Goal: Information Seeking & Learning: Check status

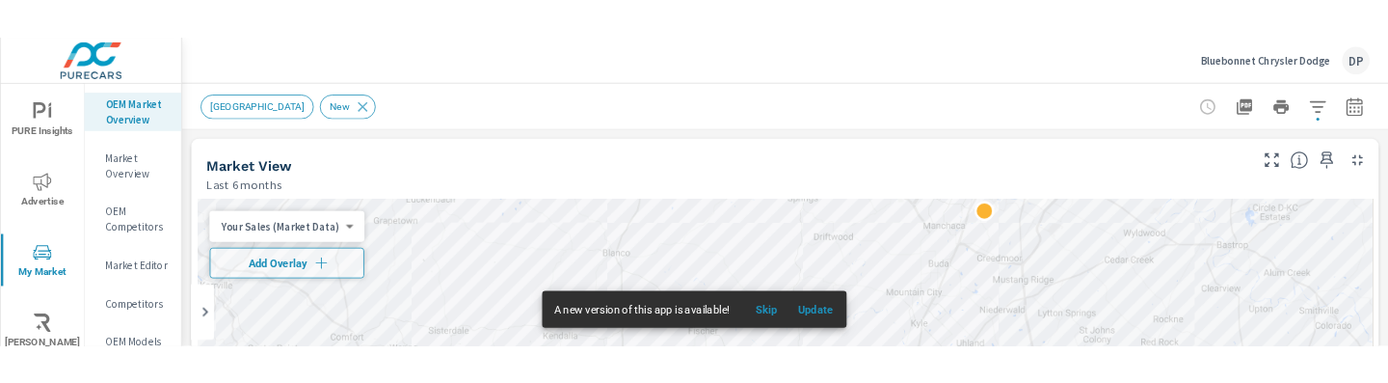
scroll to position [289, 0]
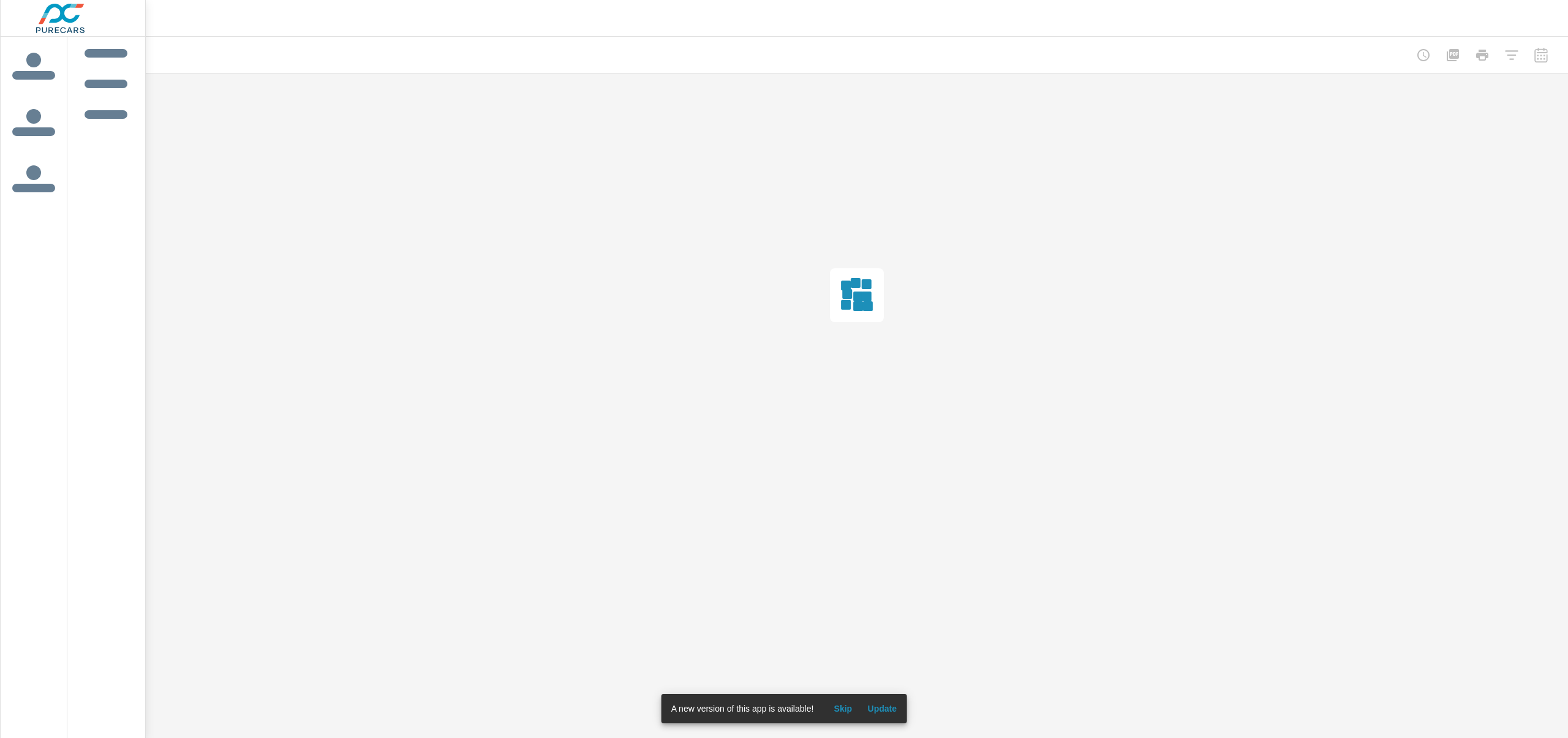
click at [885, 706] on span "Update" at bounding box center [882, 708] width 29 height 11
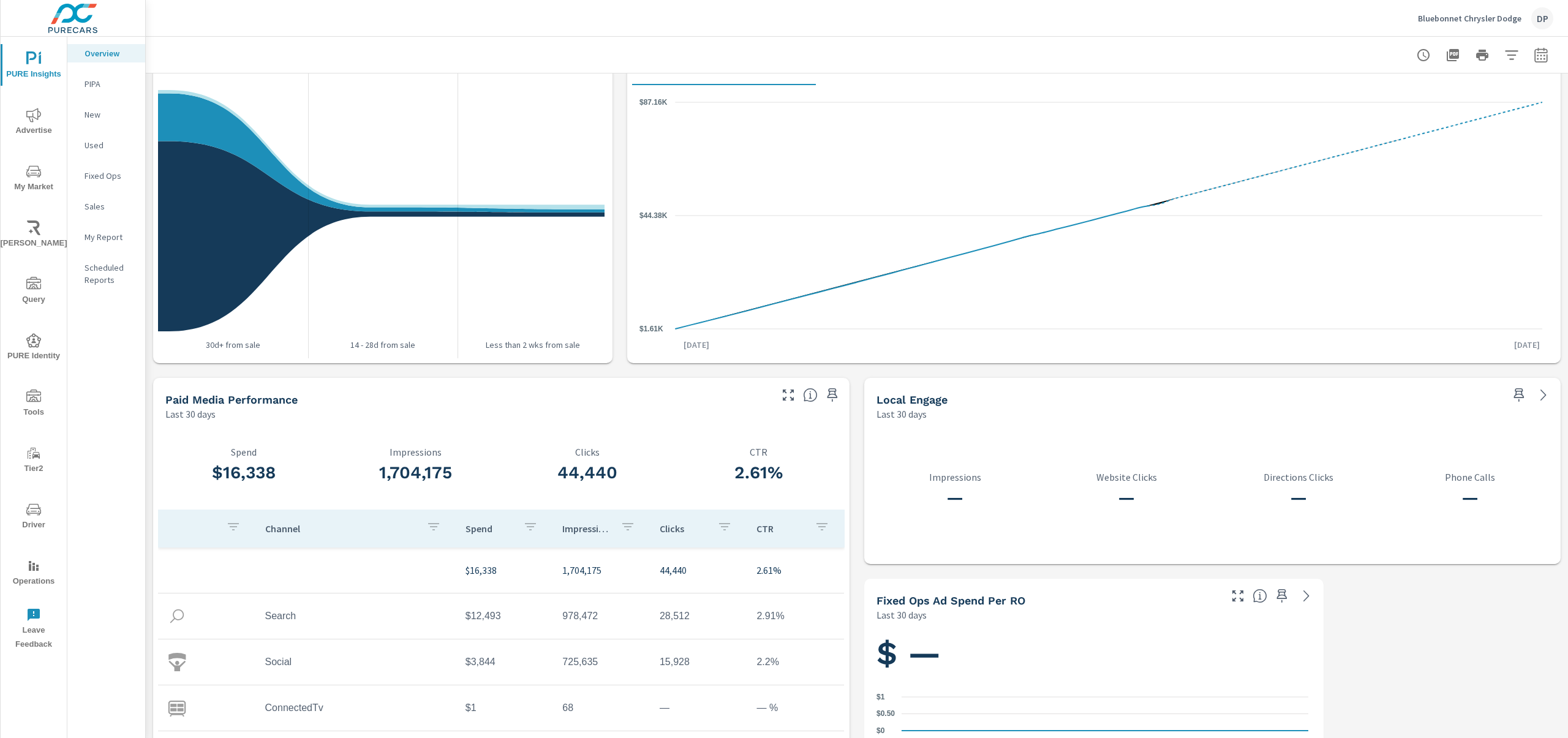
scroll to position [1344, 0]
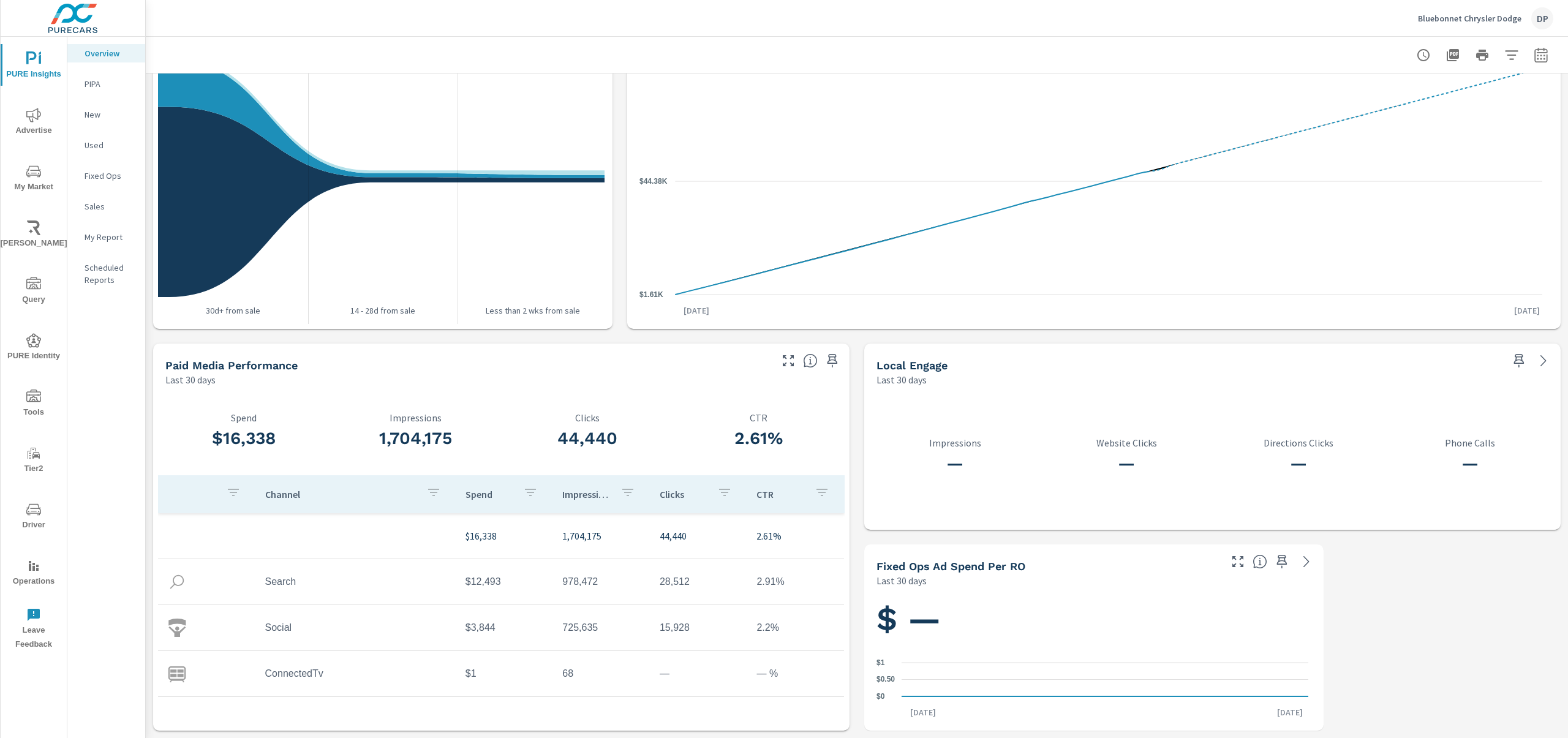
click at [34, 180] on span "My Market" at bounding box center [34, 178] width 59 height 30
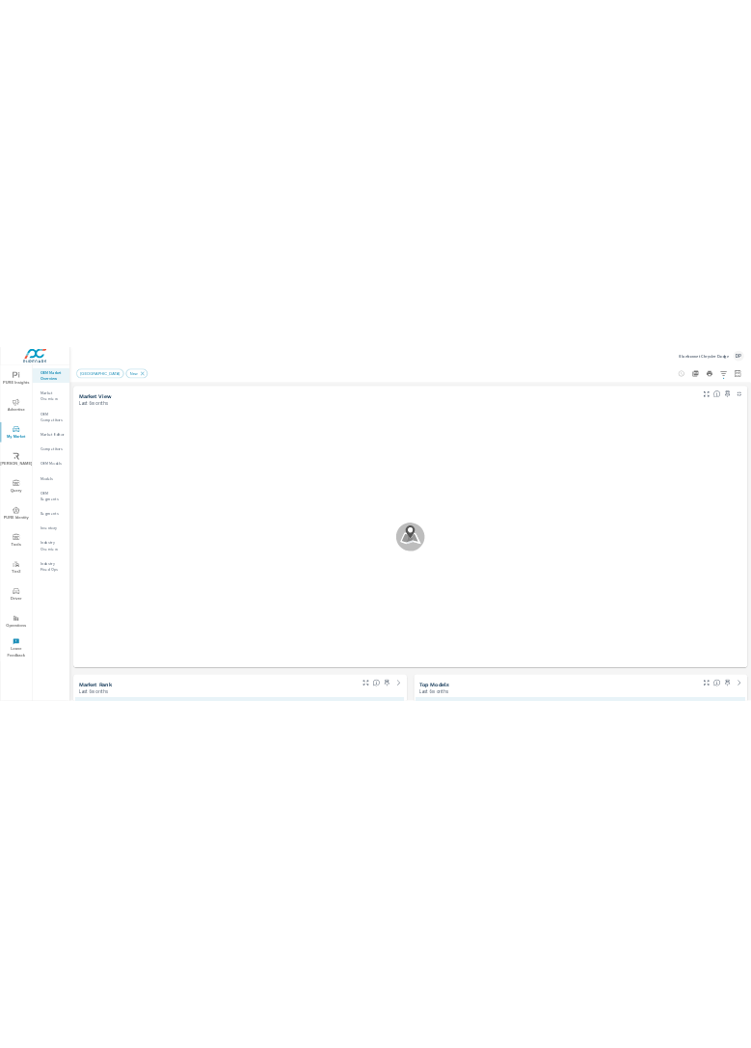
scroll to position [289, 0]
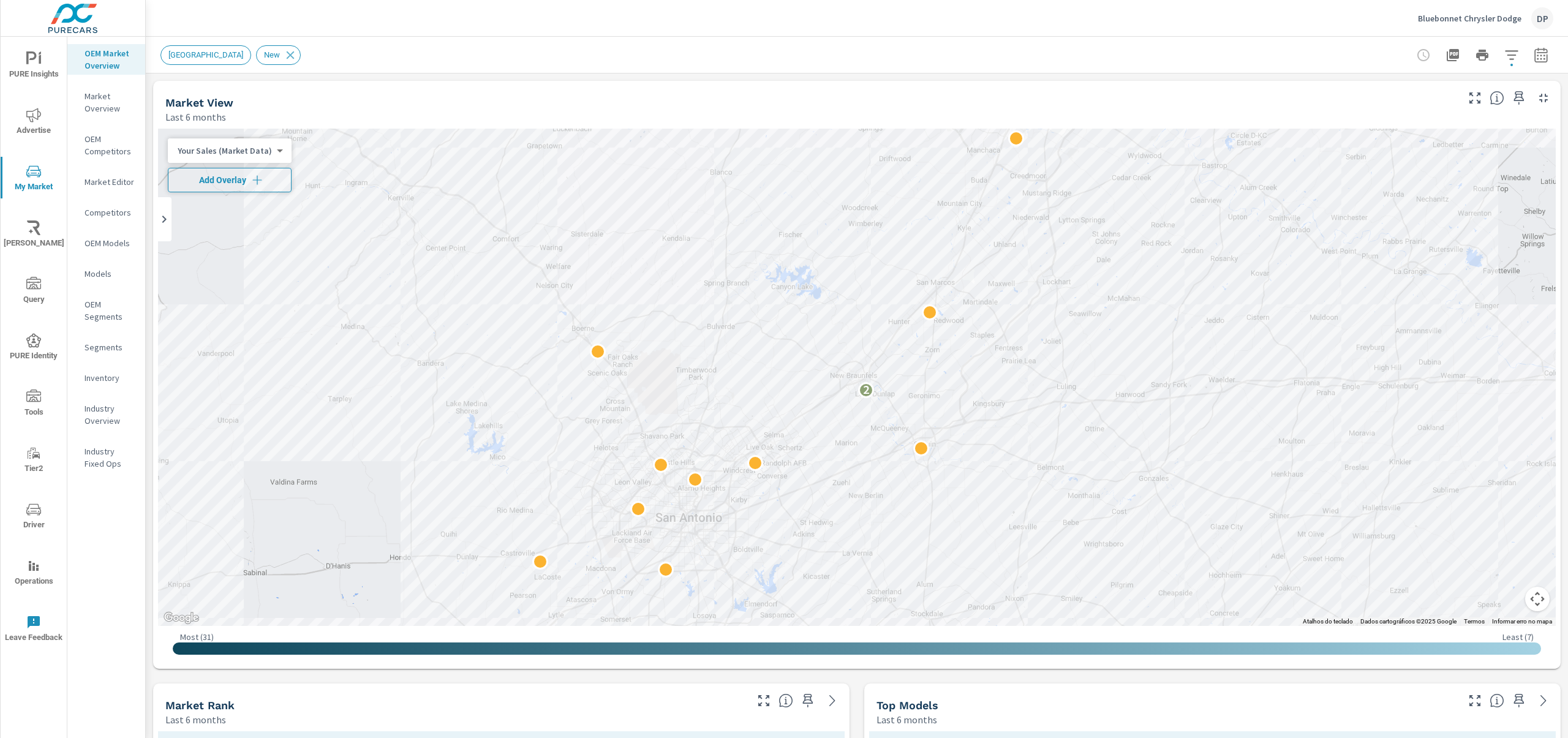
click at [213, 180] on span "Add Overlay" at bounding box center [229, 180] width 112 height 12
click at [245, 184] on body "PURE Insights Advertise My Market Riley AI Query PURE Identity Tools Tier2 Driv…" at bounding box center [784, 369] width 1568 height 738
click at [238, 145] on ul "Your Sales (Market Data) Your Sales (DMS) Total Market Sales Market Share (Mark…" at bounding box center [227, 160] width 119 height 147
click at [333, 185] on div at bounding box center [784, 369] width 1568 height 738
click at [301, 179] on icon "button" at bounding box center [306, 180] width 10 height 10
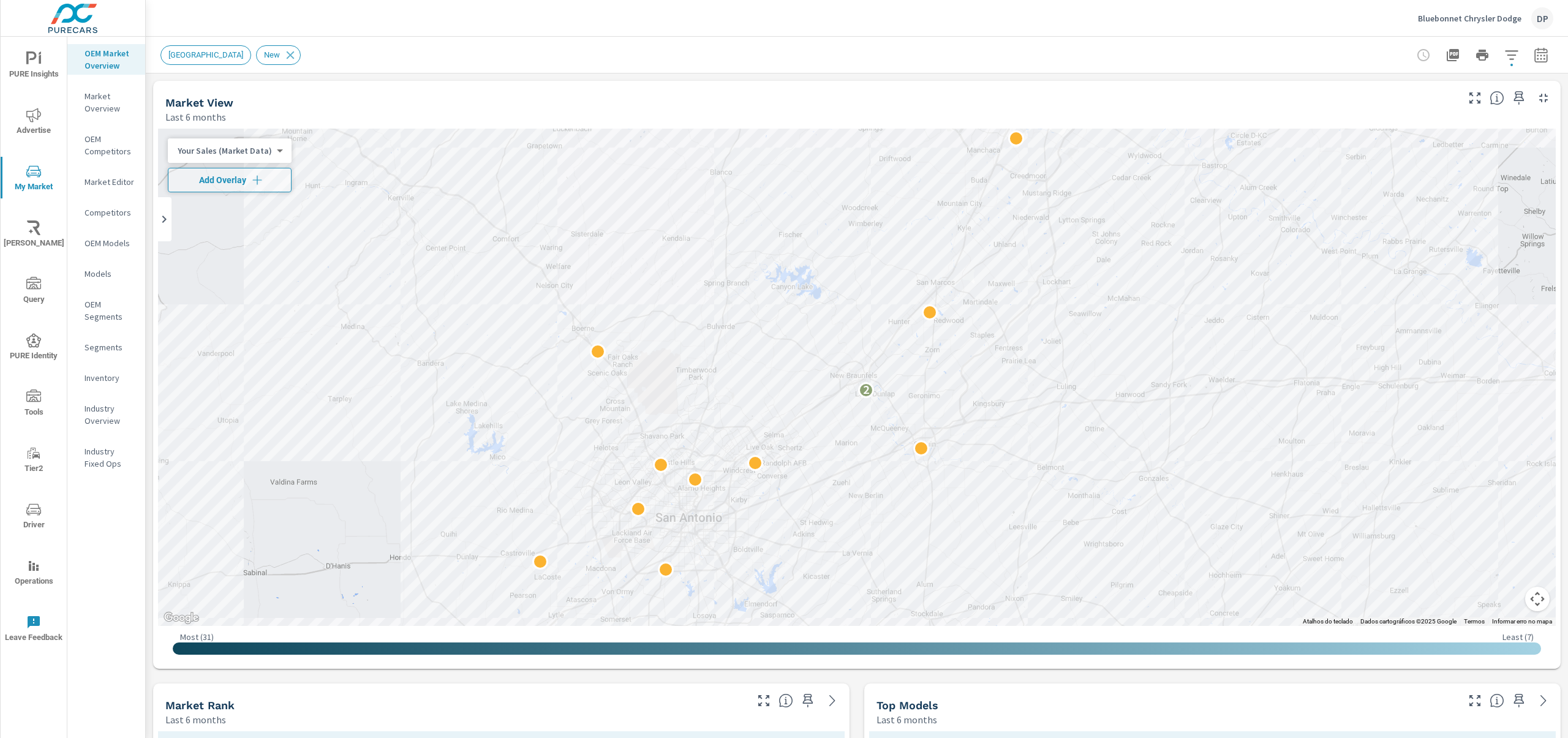
click at [274, 154] on body "PURE Insights Advertise My Market Riley AI Query PURE Identity Tools Tier2 Driv…" at bounding box center [784, 369] width 1568 height 738
click at [346, 191] on div at bounding box center [784, 369] width 1568 height 738
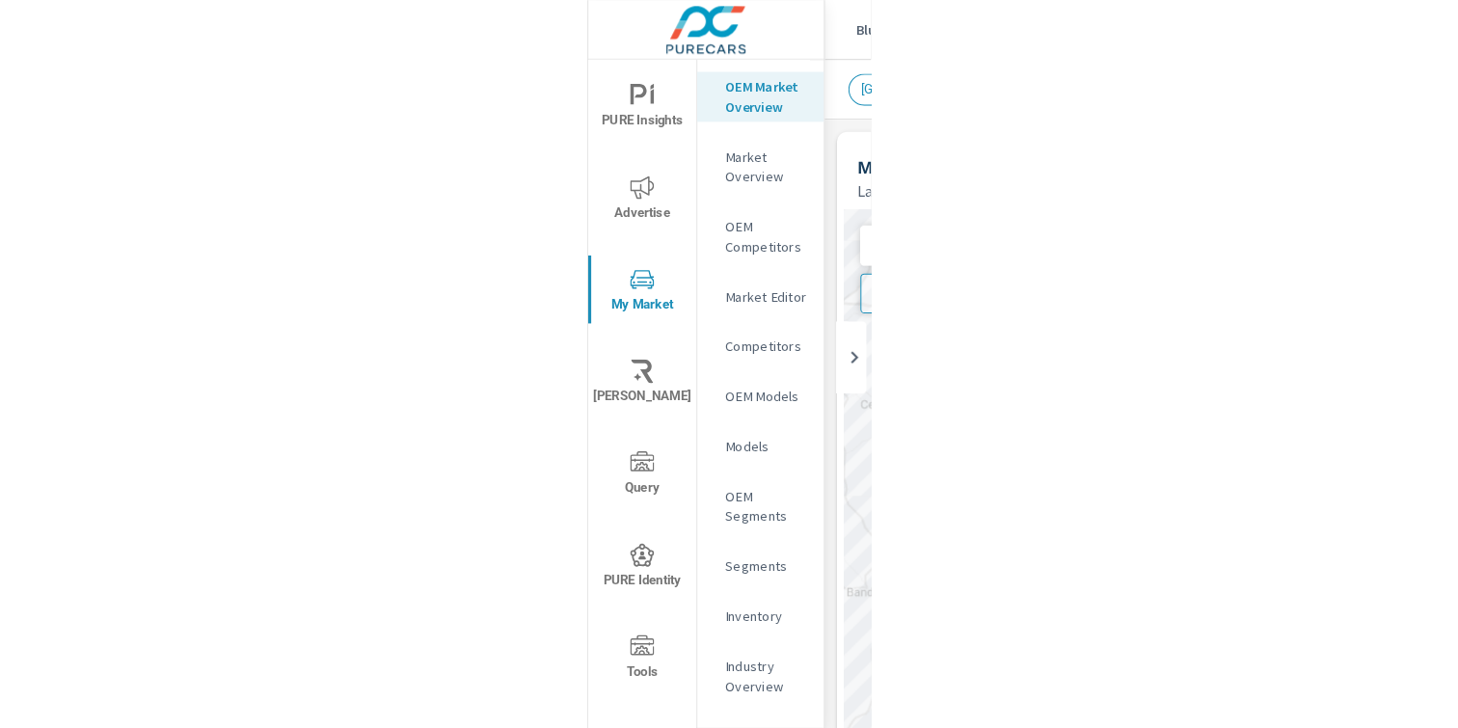
scroll to position [289, 0]
